Goal: Register for event/course

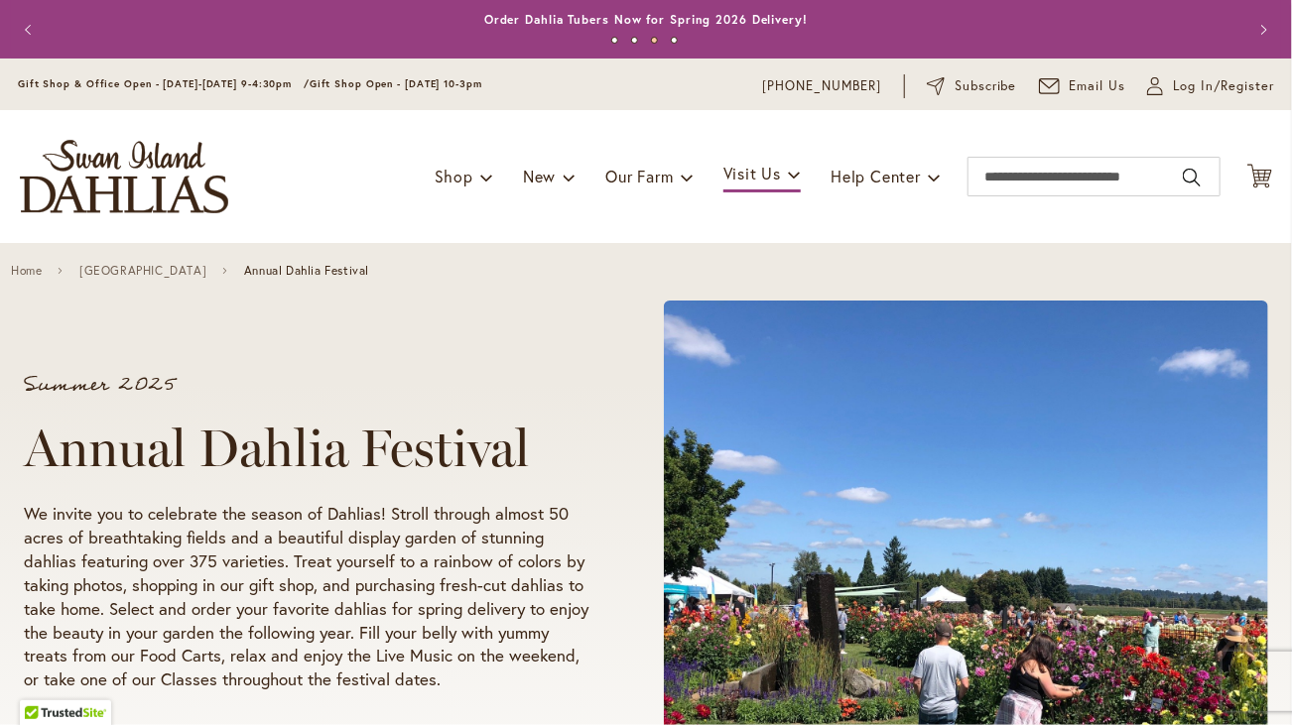
scroll to position [893, 0]
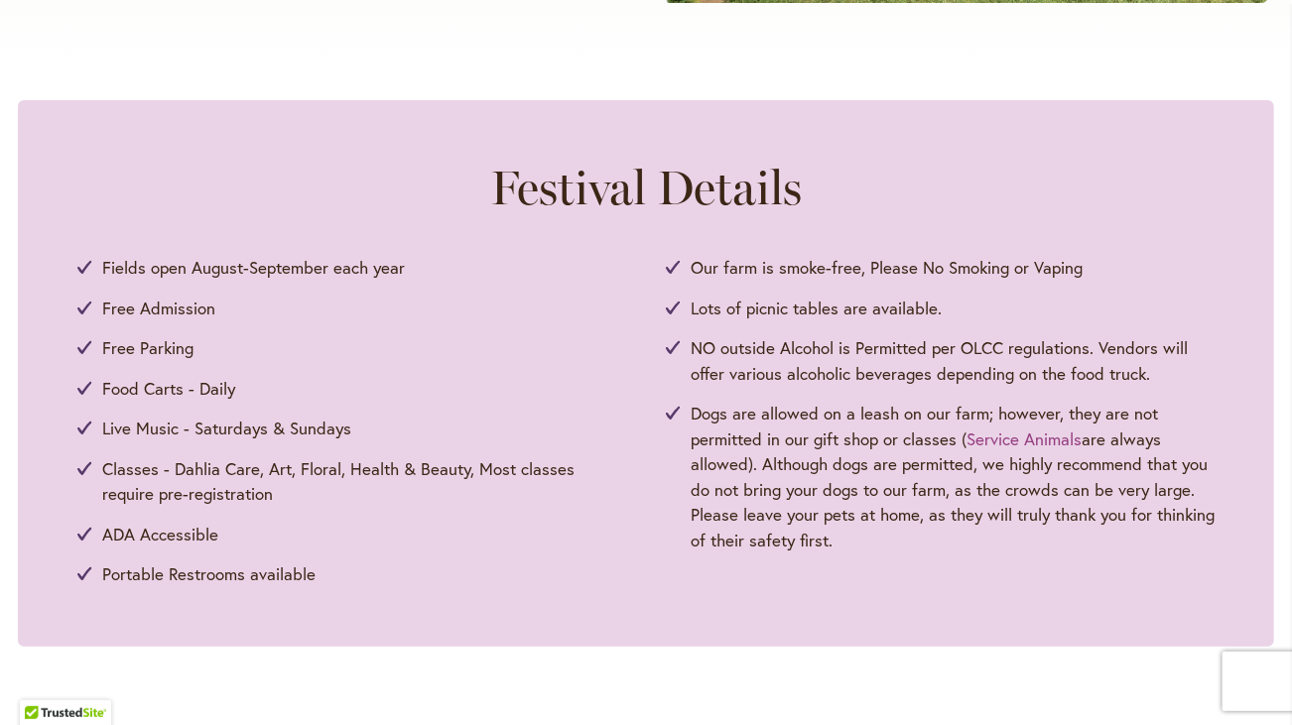
click at [1048, 605] on div "Festival Details Fields open August-September each year Free Admission Free Par…" at bounding box center [646, 373] width 1256 height 547
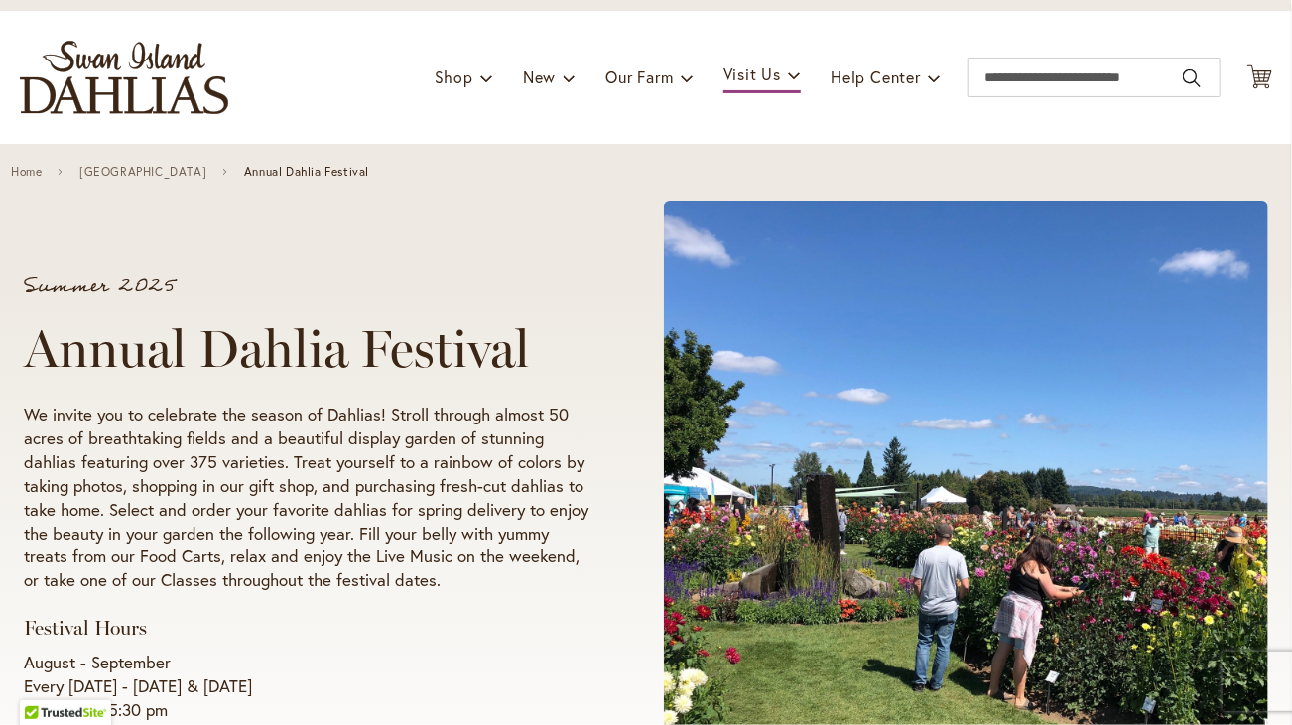
scroll to position [0, 0]
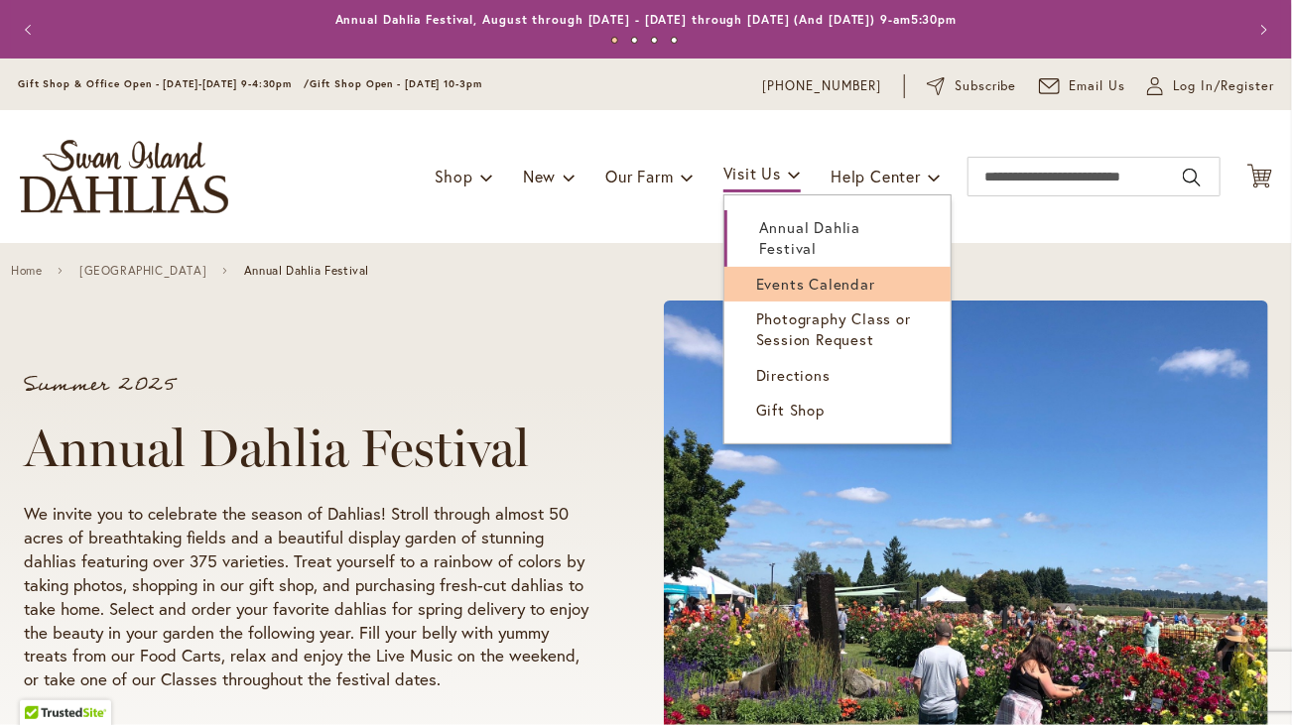
click at [791, 274] on span "Events Calendar" at bounding box center [815, 284] width 119 height 20
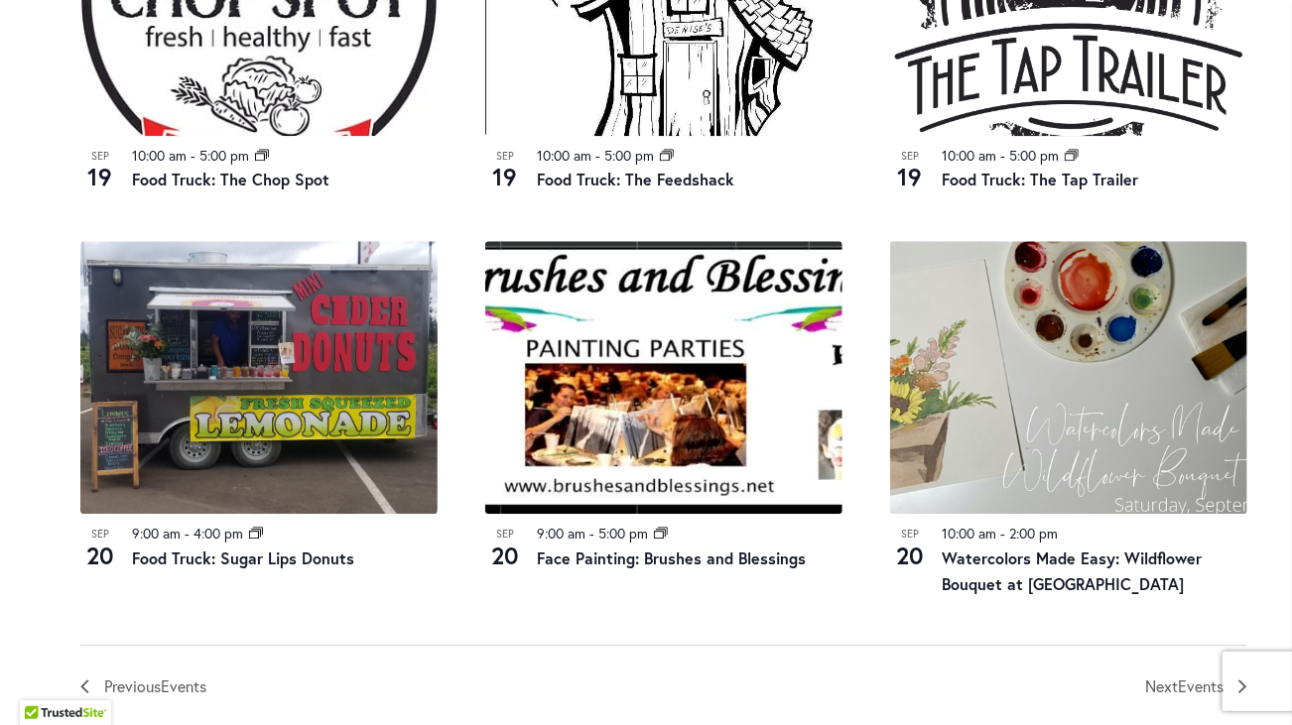
scroll to position [2122, 0]
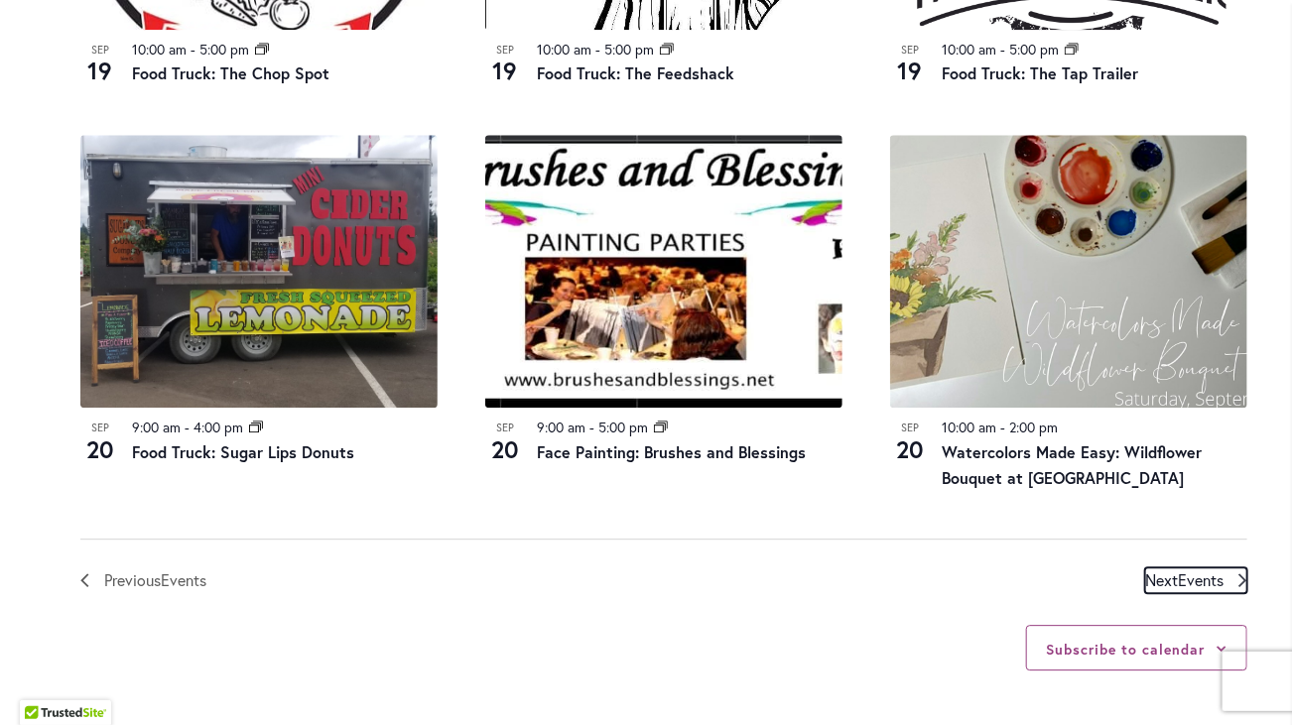
click at [1189, 578] on span "Events" at bounding box center [1201, 580] width 46 height 21
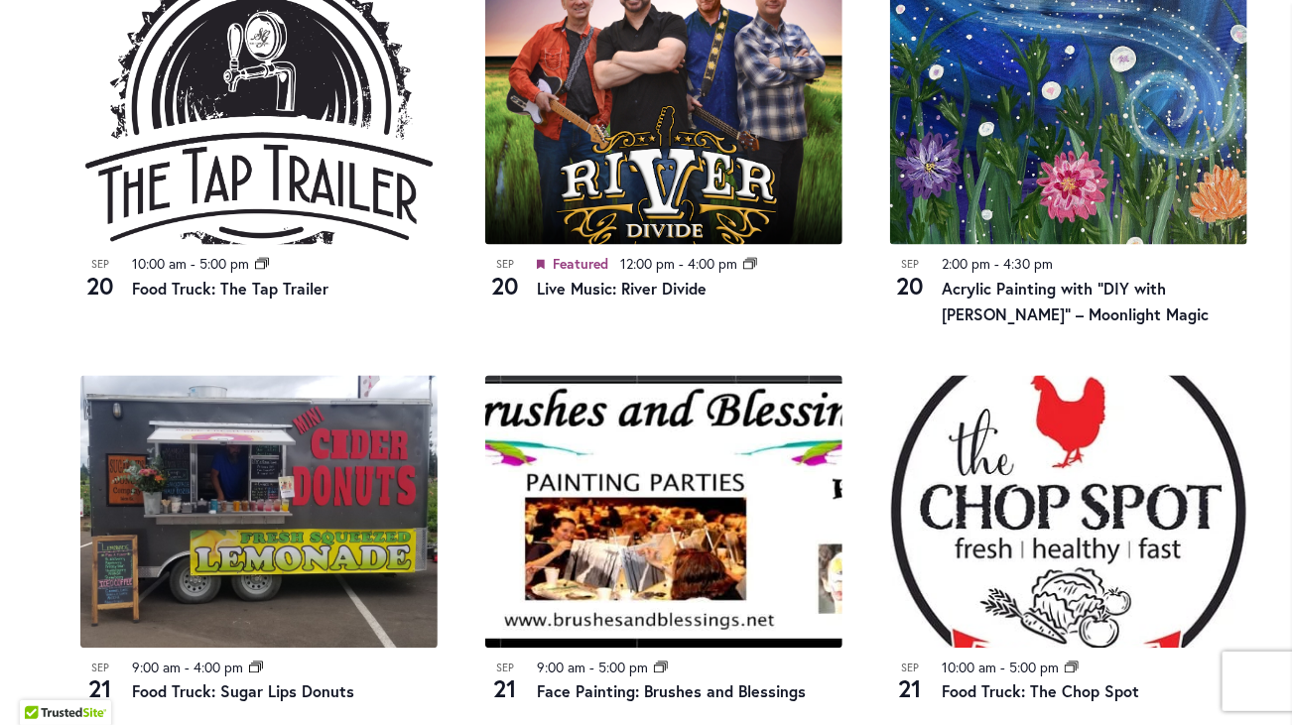
scroll to position [1475, 0]
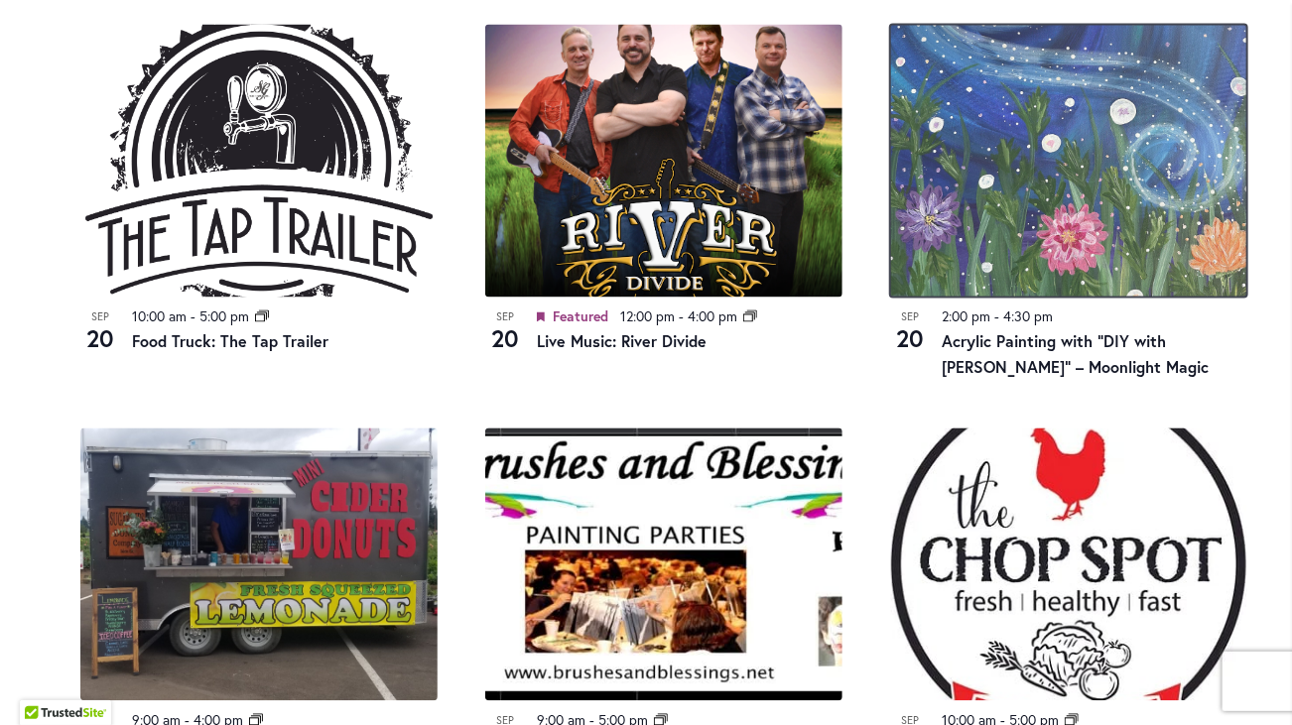
click at [1033, 237] on img at bounding box center [1068, 161] width 357 height 273
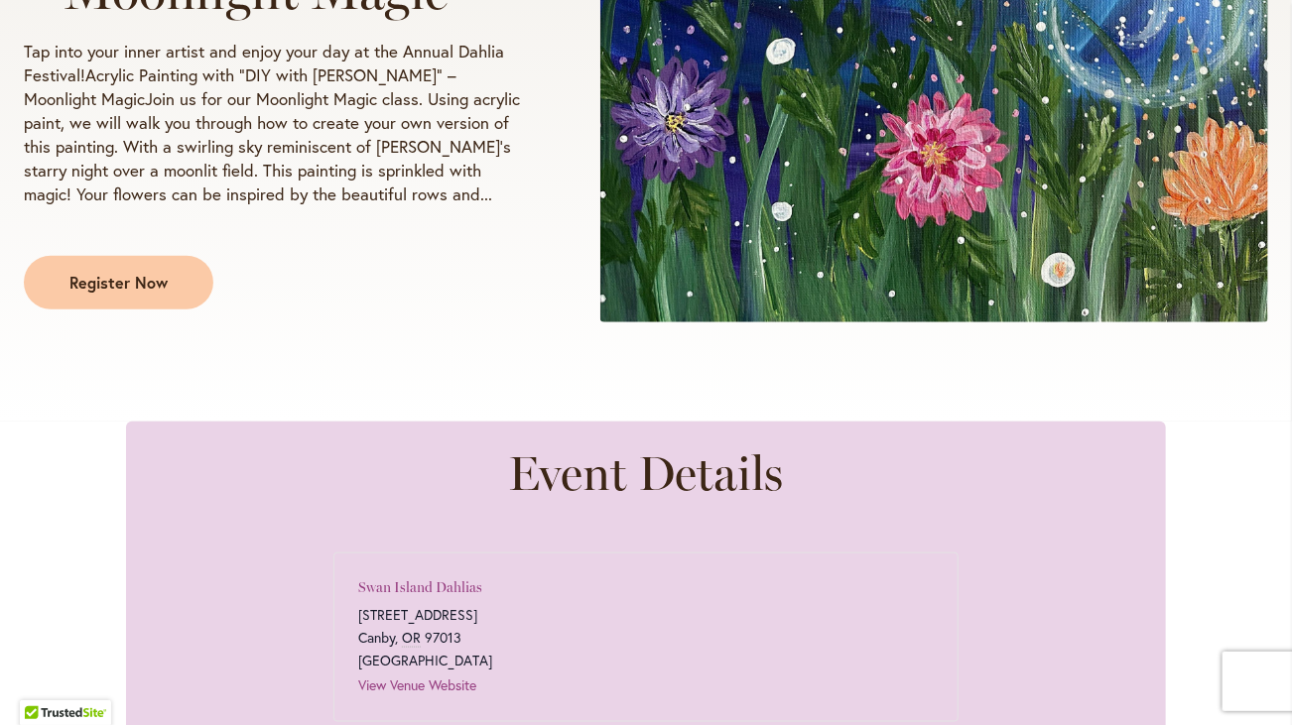
scroll to position [695, 0]
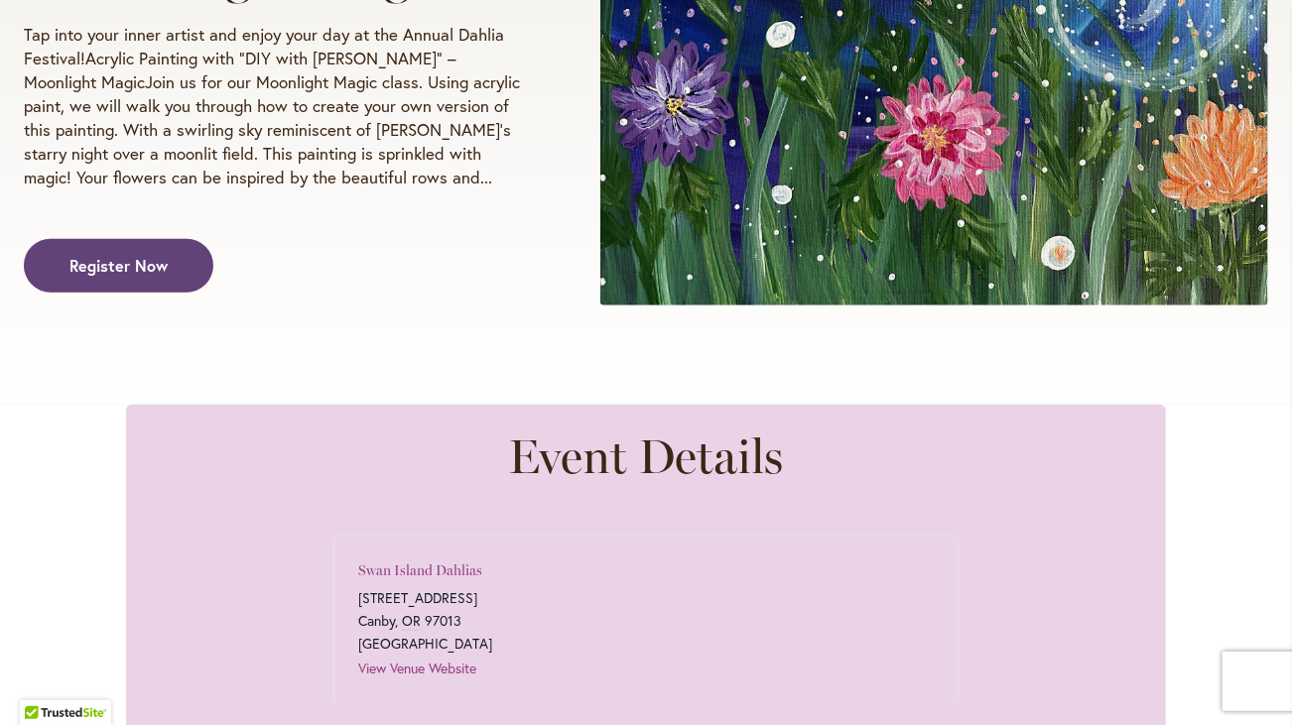
click at [110, 254] on span "Register Now" at bounding box center [118, 265] width 98 height 23
